Goal: Task Accomplishment & Management: Complete application form

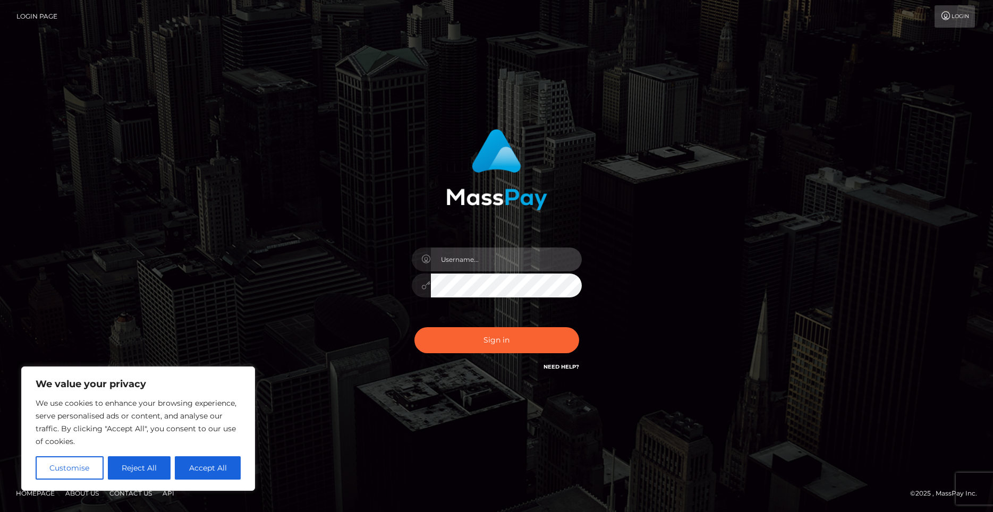
click at [470, 258] on input "text" at bounding box center [506, 260] width 151 height 24
click at [958, 12] on link "Login" at bounding box center [955, 16] width 40 height 22
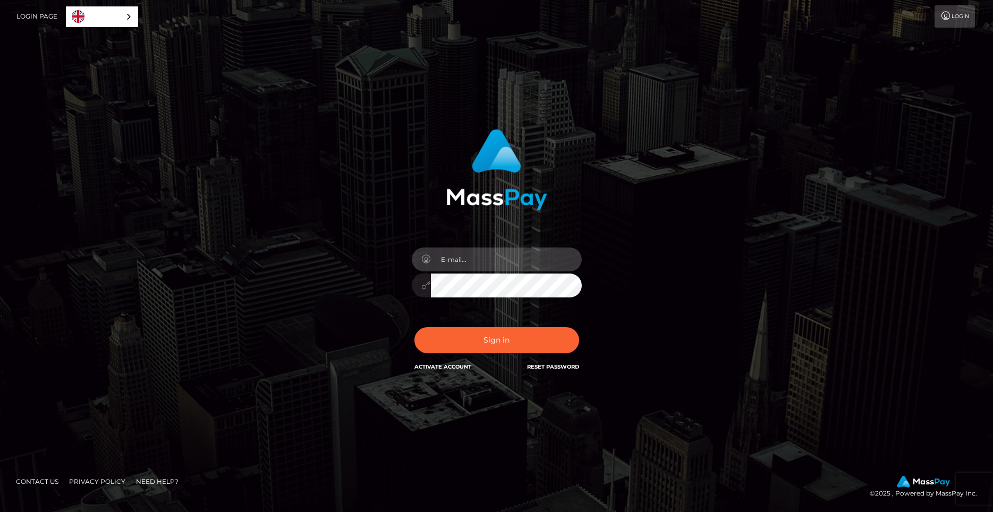
click at [468, 260] on input "email" at bounding box center [506, 260] width 151 height 24
type input "limdj1234@gmail.com"
click at [415, 327] on button "Sign in" at bounding box center [497, 340] width 165 height 26
